Goal: Feedback & Contribution: Submit feedback/report problem

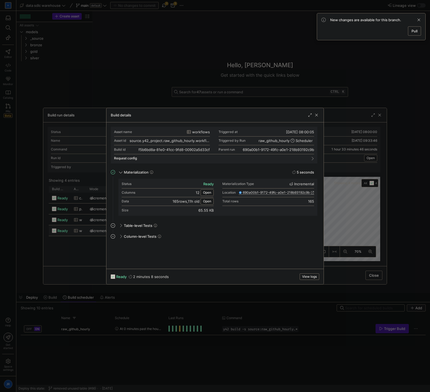
drag, startPoint x: 298, startPoint y: 304, endPoint x: 289, endPoint y: 311, distance: 12.3
click at [299, 304] on div at bounding box center [215, 196] width 430 height 392
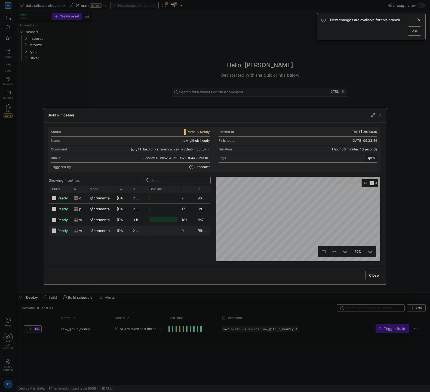
click at [254, 331] on div at bounding box center [215, 196] width 430 height 392
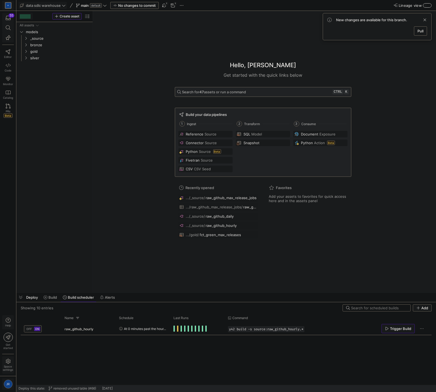
click at [14, 333] on div "Help Get started Space settings JR" at bounding box center [8, 352] width 16 height 79
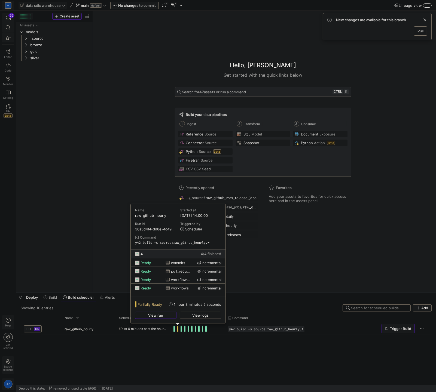
click at [196, 315] on span "View logs" at bounding box center [200, 315] width 16 height 4
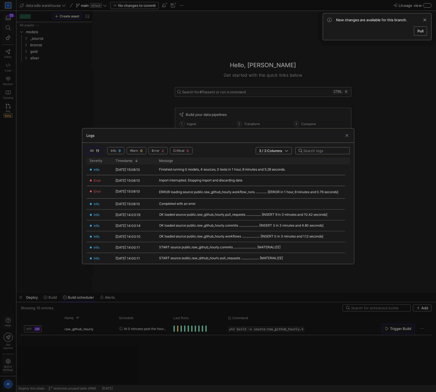
click at [200, 120] on div at bounding box center [218, 196] width 436 height 392
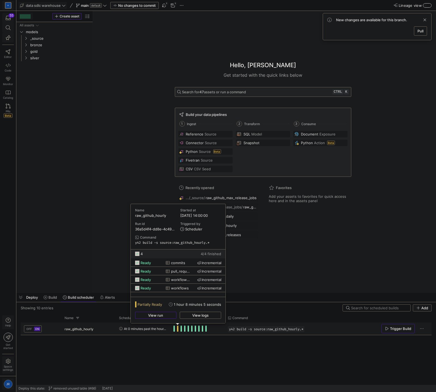
click at [178, 328] on span "Press SPACE to select this row." at bounding box center [177, 329] width 1 height 6
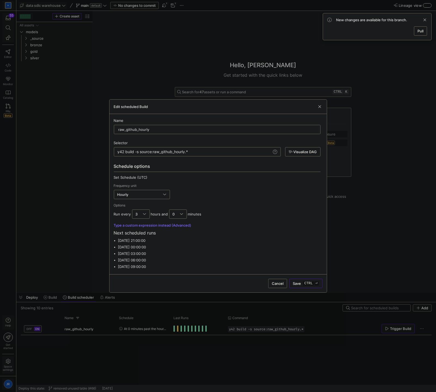
click at [271, 281] on span "button" at bounding box center [277, 283] width 18 height 9
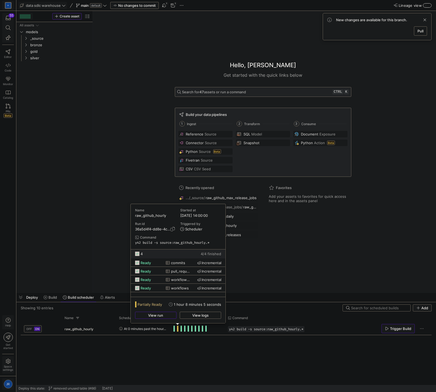
click at [161, 228] on span "36a5d4f4-dd8e-4c49-bf73-7a93bdbff240" at bounding box center [153, 229] width 36 height 4
click at [172, 227] on span "button" at bounding box center [172, 229] width 4 height 4
copy span "36a5d4f4-dd8e-4c49-bf73-7a93bdbff240"
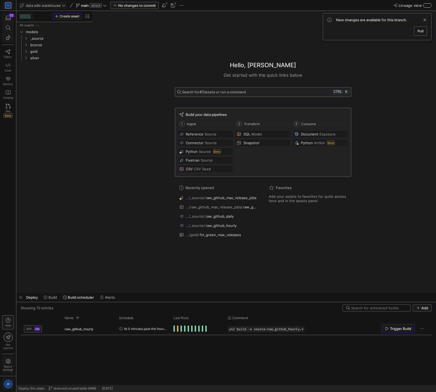
click at [9, 319] on icon "button" at bounding box center [8, 320] width 5 height 5
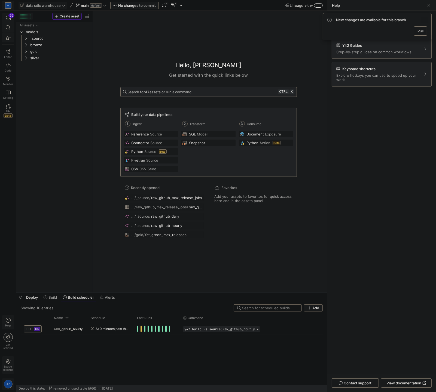
click at [424, 20] on span at bounding box center [424, 20] width 7 height 7
click at [11, 322] on span "Help" at bounding box center [8, 322] width 7 height 9
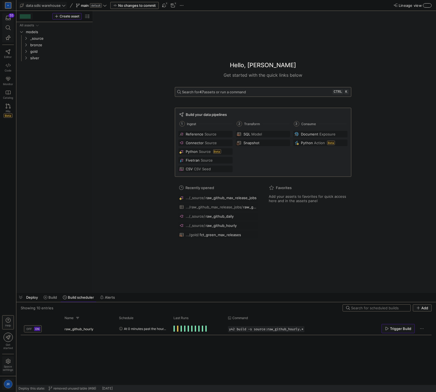
click at [11, 322] on span "Help" at bounding box center [8, 322] width 7 height 9
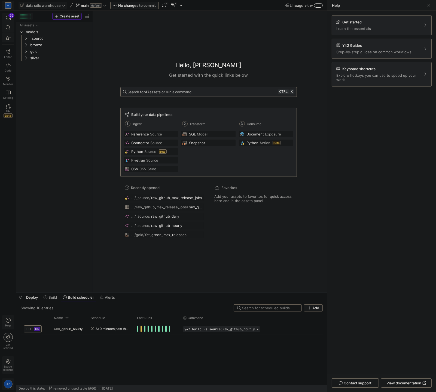
click at [356, 384] on span "Contact support" at bounding box center [358, 383] width 28 height 4
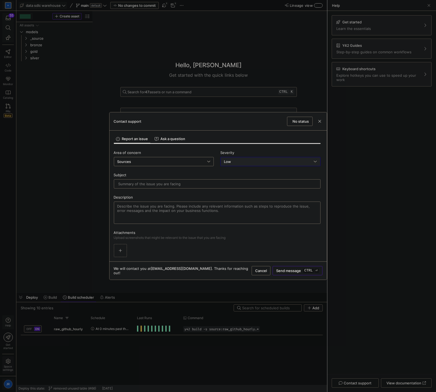
click at [238, 161] on div "Low" at bounding box center [269, 162] width 90 height 4
click at [237, 181] on div "Normal Partial service failure" at bounding box center [269, 180] width 95 height 4
click at [183, 183] on input "text" at bounding box center [216, 184] width 197 height 4
type input "I"
type input "Ingestion run saying partially ready although they all succeeded"
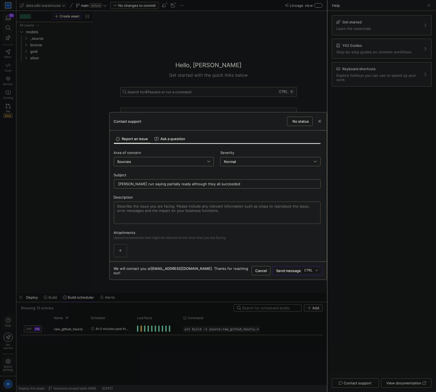
click at [195, 206] on textarea at bounding box center [217, 212] width 200 height 17
paste textarea "36a5d4f4-dd8e-4c49-bf73-7a93bdbff240"
type textarea "run-id: 36a5d4f4-dd8e-4c49-bf73-7a93bdbff240"
click at [317, 121] on span "button" at bounding box center [319, 121] width 5 height 5
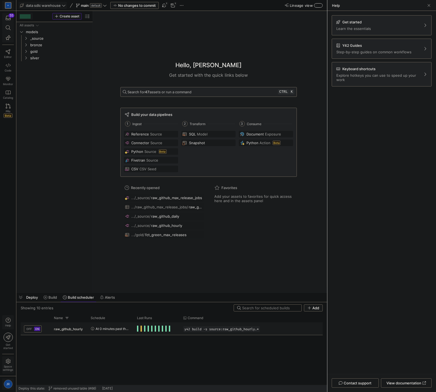
click at [140, 329] on span "Press SPACE to select this row." at bounding box center [140, 329] width 1 height 6
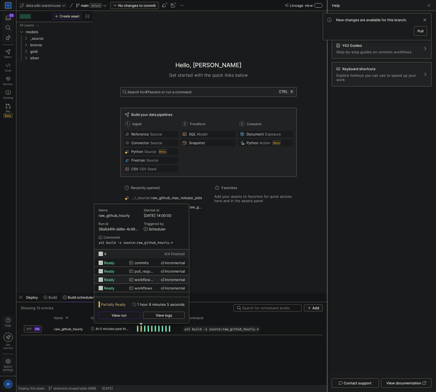
click at [110, 282] on span "ready" at bounding box center [109, 280] width 10 height 8
click at [112, 279] on span "ready" at bounding box center [109, 280] width 10 height 8
click at [107, 280] on span "ready" at bounding box center [109, 280] width 10 height 8
click at [138, 281] on span "workflow_runs" at bounding box center [143, 280] width 19 height 8
click at [166, 314] on span "View logs" at bounding box center [164, 315] width 16 height 4
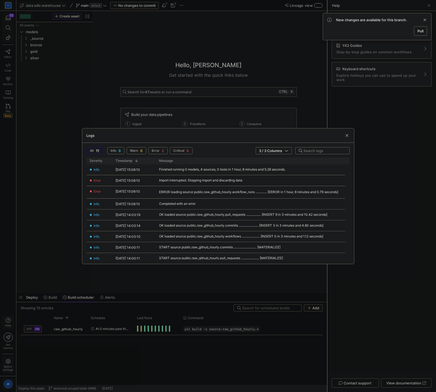
click at [198, 301] on div at bounding box center [218, 196] width 436 height 392
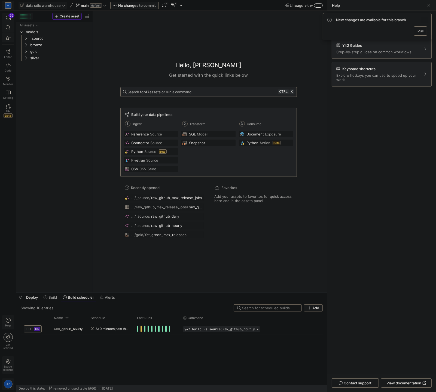
click at [425, 18] on span at bounding box center [424, 20] width 7 height 7
click at [354, 383] on span "Contact support" at bounding box center [358, 383] width 28 height 4
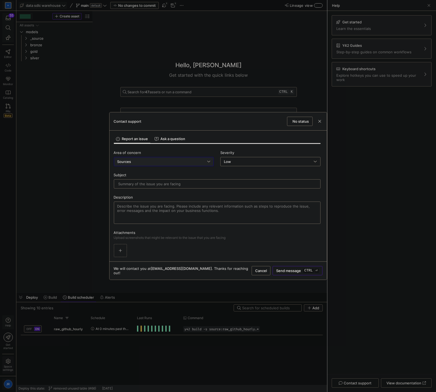
click at [192, 161] on div "Sources" at bounding box center [162, 162] width 90 height 4
click at [262, 150] on div at bounding box center [218, 196] width 436 height 392
click at [260, 155] on div "Severity Low" at bounding box center [270, 159] width 100 height 16
click at [262, 161] on div "Low" at bounding box center [269, 162] width 90 height 4
click at [249, 188] on div "High System impaired" at bounding box center [269, 188] width 95 height 4
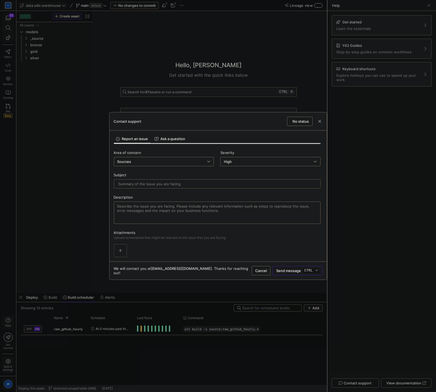
click at [191, 186] on div at bounding box center [216, 184] width 197 height 9
type input "Ingestion run status showing partially ready, although 4 ingestion builds show …"
click at [175, 214] on textarea at bounding box center [217, 212] width 200 height 17
click at [282, 189] on div "Area of concern Sources Severity High Subject Ingestion run status showing part…" at bounding box center [217, 201] width 207 height 114
click at [286, 185] on input "Ingestion run status showing partially ready, although 4 ingestion builds show …" at bounding box center [216, 184] width 197 height 4
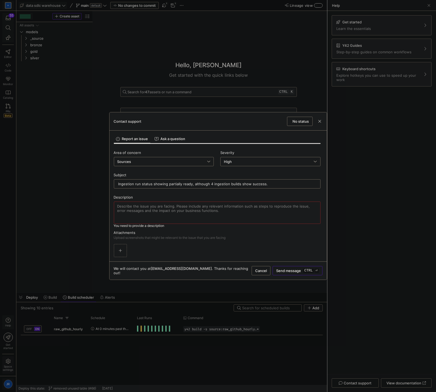
click at [164, 310] on div at bounding box center [218, 196] width 436 height 392
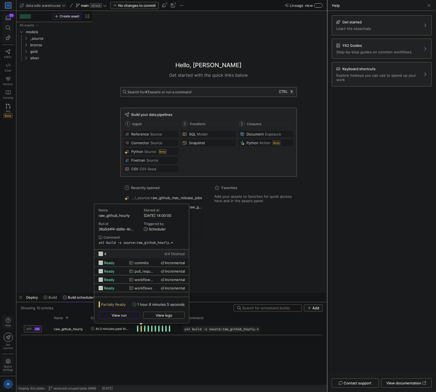
click at [134, 230] on span "button" at bounding box center [136, 229] width 4 height 4
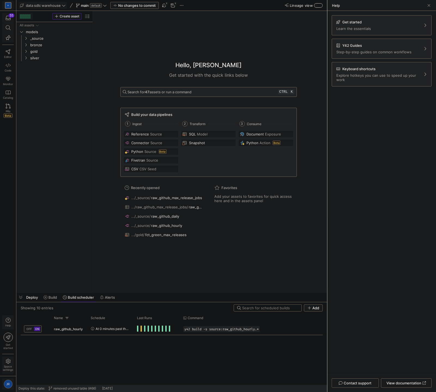
click at [357, 383] on span "Contact support" at bounding box center [358, 383] width 28 height 4
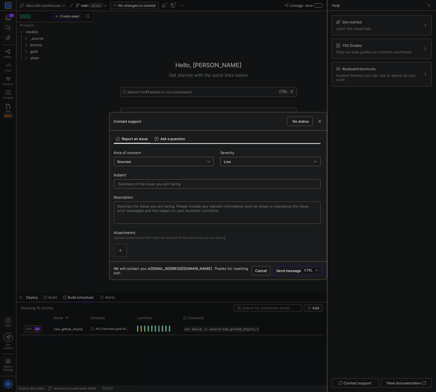
click at [156, 219] on textarea at bounding box center [217, 212] width 200 height 17
paste textarea "36a5d4f4-dd8e-4c49-bf73-7a93bdbff240"
type textarea "Run-id: 36a5d4f4-dd8e-4c49-bf73-7a93bdbff240"
drag, startPoint x: 210, startPoint y: 190, endPoint x: 215, endPoint y: 185, distance: 6.6
click at [211, 188] on div "Area of concern Sources Severity Low Subject Description Run-id: 36a5d4f4-dd8e-…" at bounding box center [217, 201] width 207 height 114
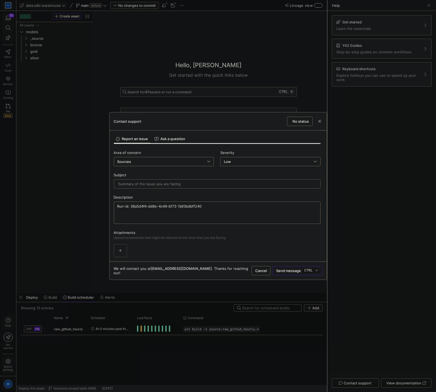
click at [215, 185] on input "text" at bounding box center [216, 184] width 197 height 4
paste input "Ingestion run status showing partially ready, although 4 ingestion builds show …"
type input "Ingestion run status showing partially ready, although 4 ingestion builds show …"
click at [219, 158] on div "Area of concern Sources Severity Low" at bounding box center [217, 162] width 207 height 22
click at [233, 158] on div "Low" at bounding box center [270, 161] width 93 height 9
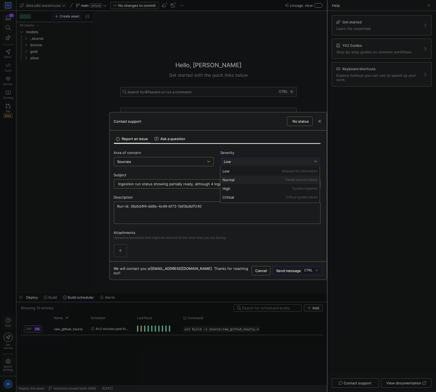
click at [233, 177] on mat-option "Normal Partial service failure" at bounding box center [269, 180] width 99 height 9
click at [199, 217] on textarea "Run-id: 36a5d4f4-dd8e-4c49-bf73-7a93bdbff240" at bounding box center [217, 212] width 200 height 17
click at [219, 211] on textarea "Run-id: 36a5d4f4-dd8e-4c49-bf73-7a93bdbff240 This run-id status is showing part…" at bounding box center [217, 212] width 200 height 17
click at [217, 214] on textarea "Run-id: 36a5d4f4-dd8e-4c49-bf73-7a93bdbff240 This run-id status is showing part…" at bounding box center [217, 212] width 200 height 17
click at [251, 219] on textarea "Run-id: 36a5d4f4-dd8e-4c49-bf73-7a93bdbff240 This run-id status is showing part…" at bounding box center [217, 212] width 200 height 17
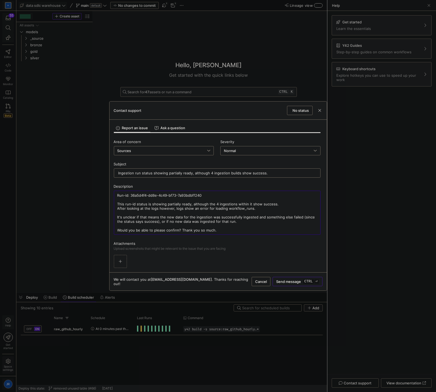
type textarea "Run-id: 36a5d4f4-dd8e-4c49-bf73-7a93bdbff240 This run-id status is showing part…"
click at [125, 263] on span "button" at bounding box center [120, 261] width 13 height 13
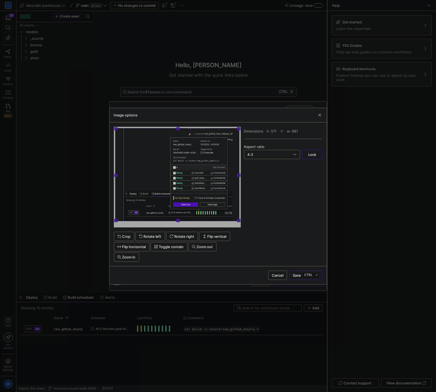
click at [301, 276] on span "Save ctrl ⏎" at bounding box center [306, 275] width 26 height 4
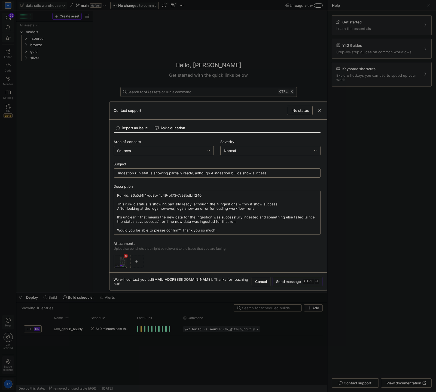
click at [135, 264] on span "button" at bounding box center [136, 261] width 13 height 13
click at [130, 259] on button "button" at bounding box center [136, 261] width 13 height 13
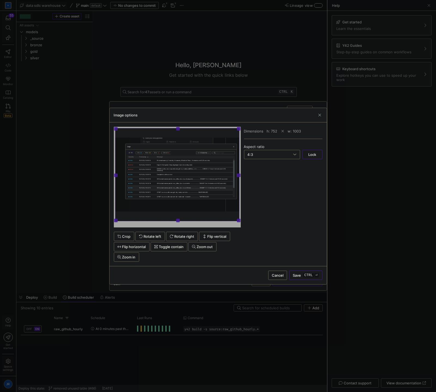
click at [297, 275] on span "Save ctrl ⏎" at bounding box center [306, 275] width 26 height 4
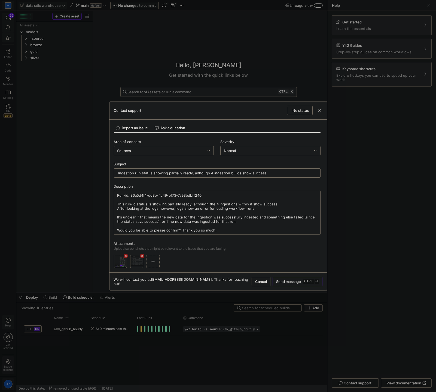
click at [290, 284] on span "Send message ctrl ⏎" at bounding box center [297, 282] width 42 height 4
